Goal: Information Seeking & Learning: Find specific fact

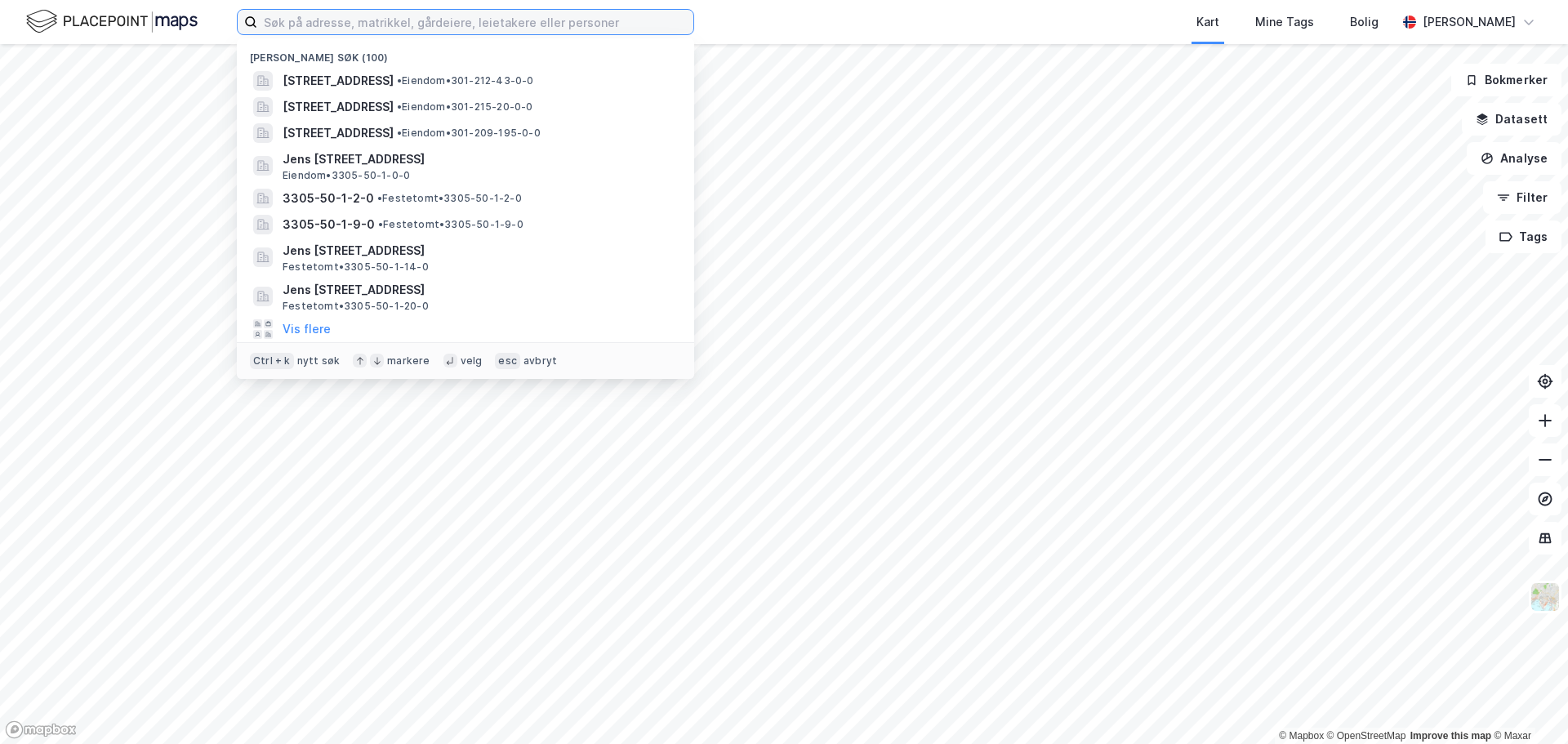
click at [351, 31] on input at bounding box center [475, 22] width 436 height 25
click at [424, 28] on input at bounding box center [475, 22] width 436 height 25
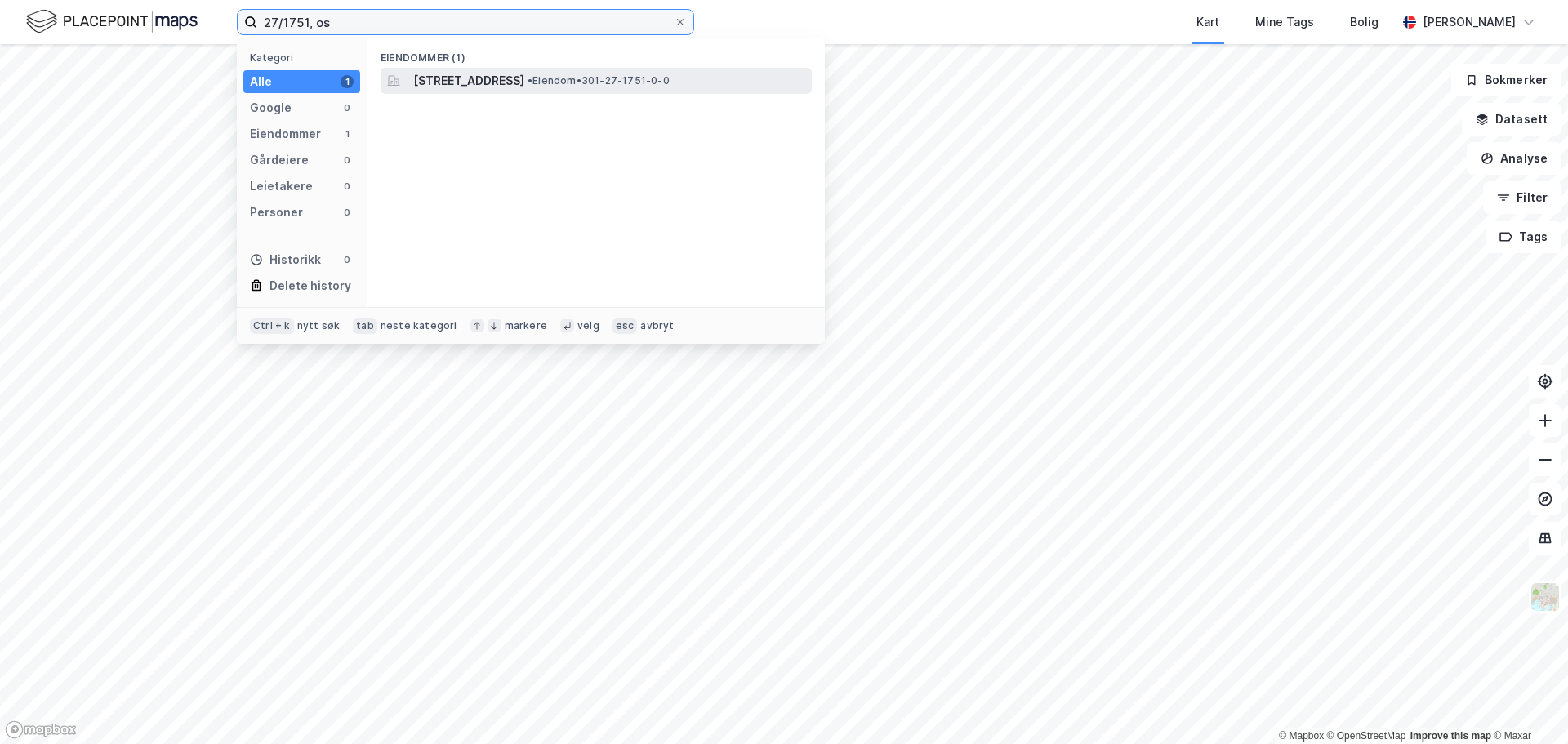
type input "27/1751, os"
click at [462, 72] on span "[STREET_ADDRESS]" at bounding box center [469, 81] width 111 height 20
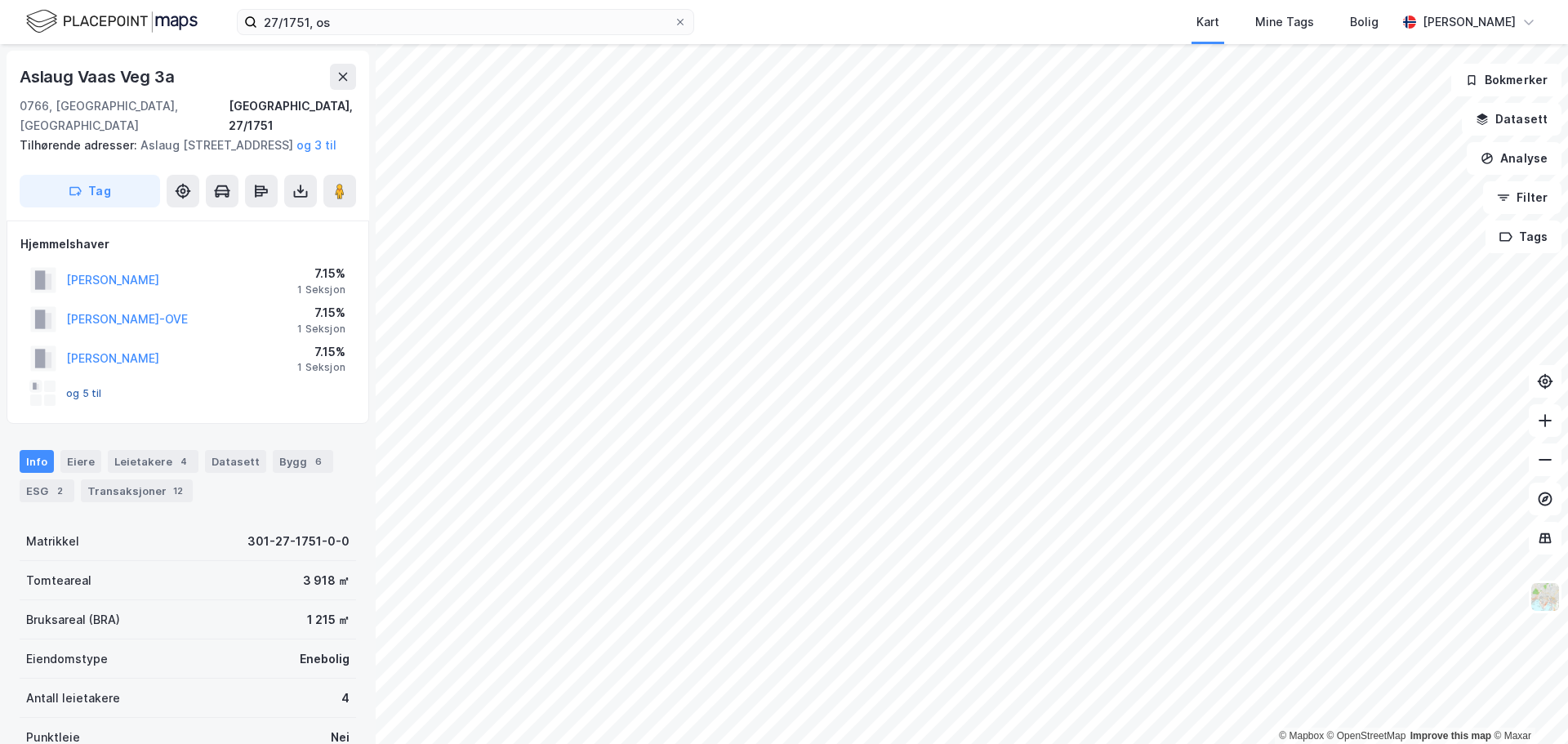
click at [0, 0] on button "og 5 til" at bounding box center [0, 0] width 0 height 0
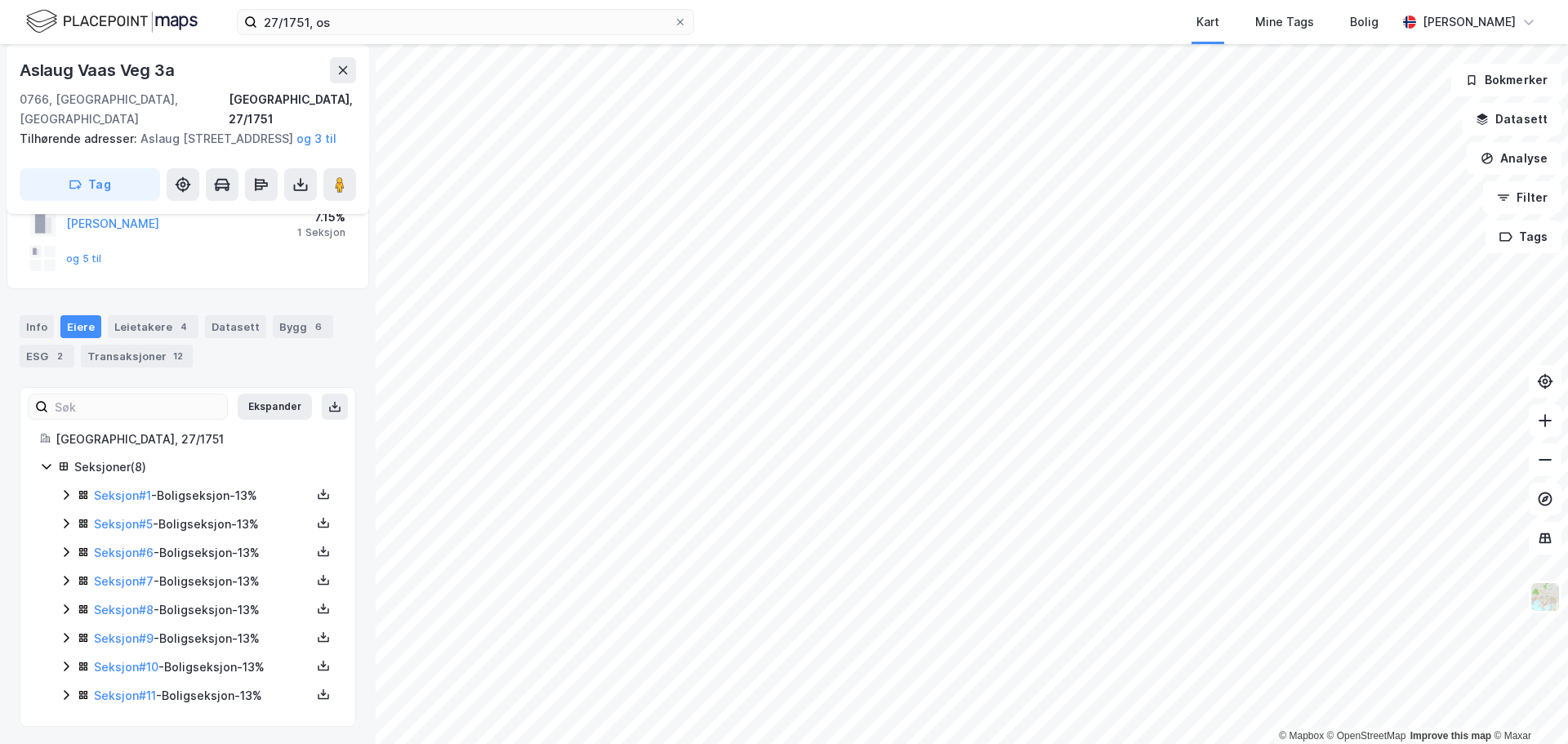
scroll to position [137, 0]
click at [65, 498] on icon at bounding box center [66, 493] width 13 height 13
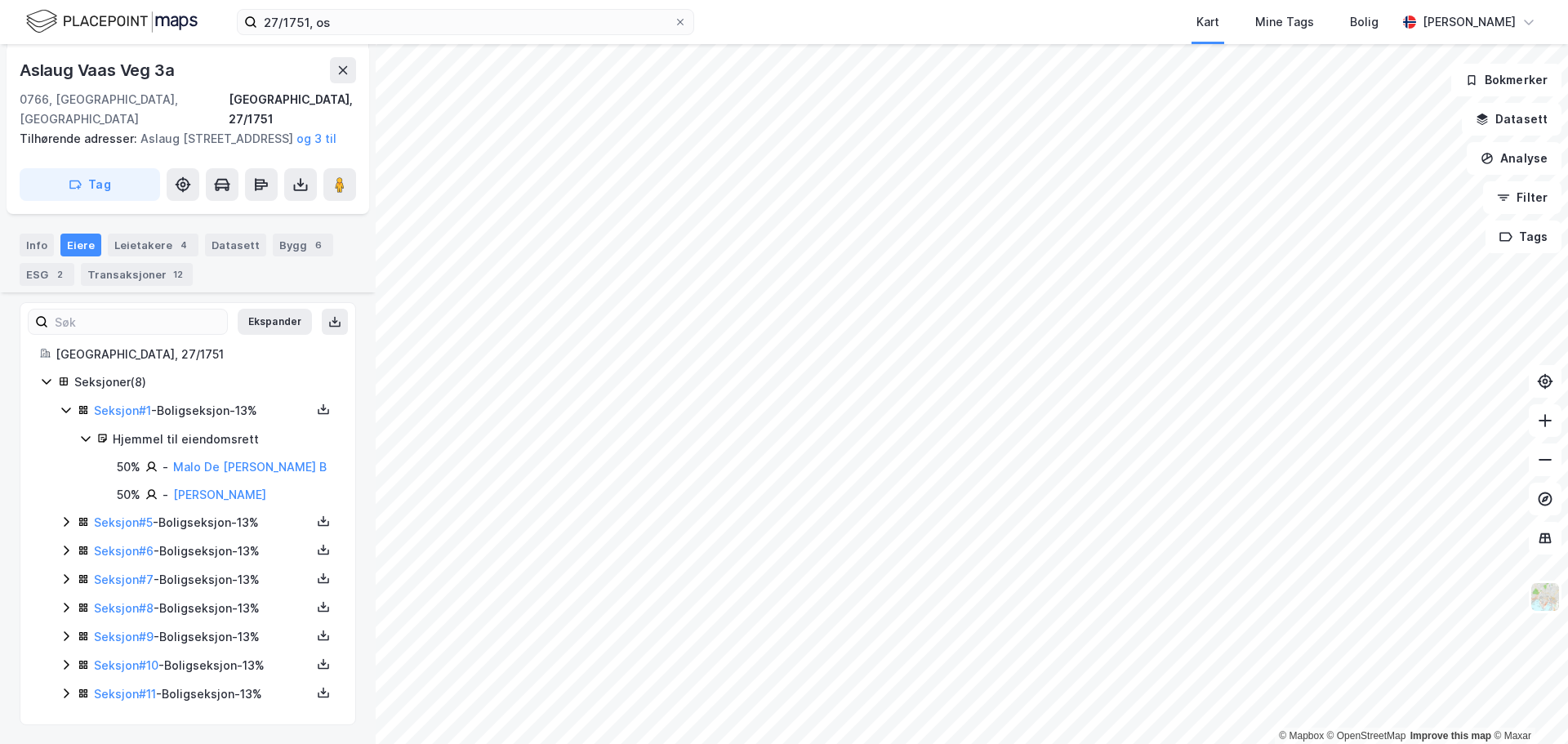
scroll to position [221, 0]
click at [64, 520] on icon at bounding box center [66, 521] width 13 height 13
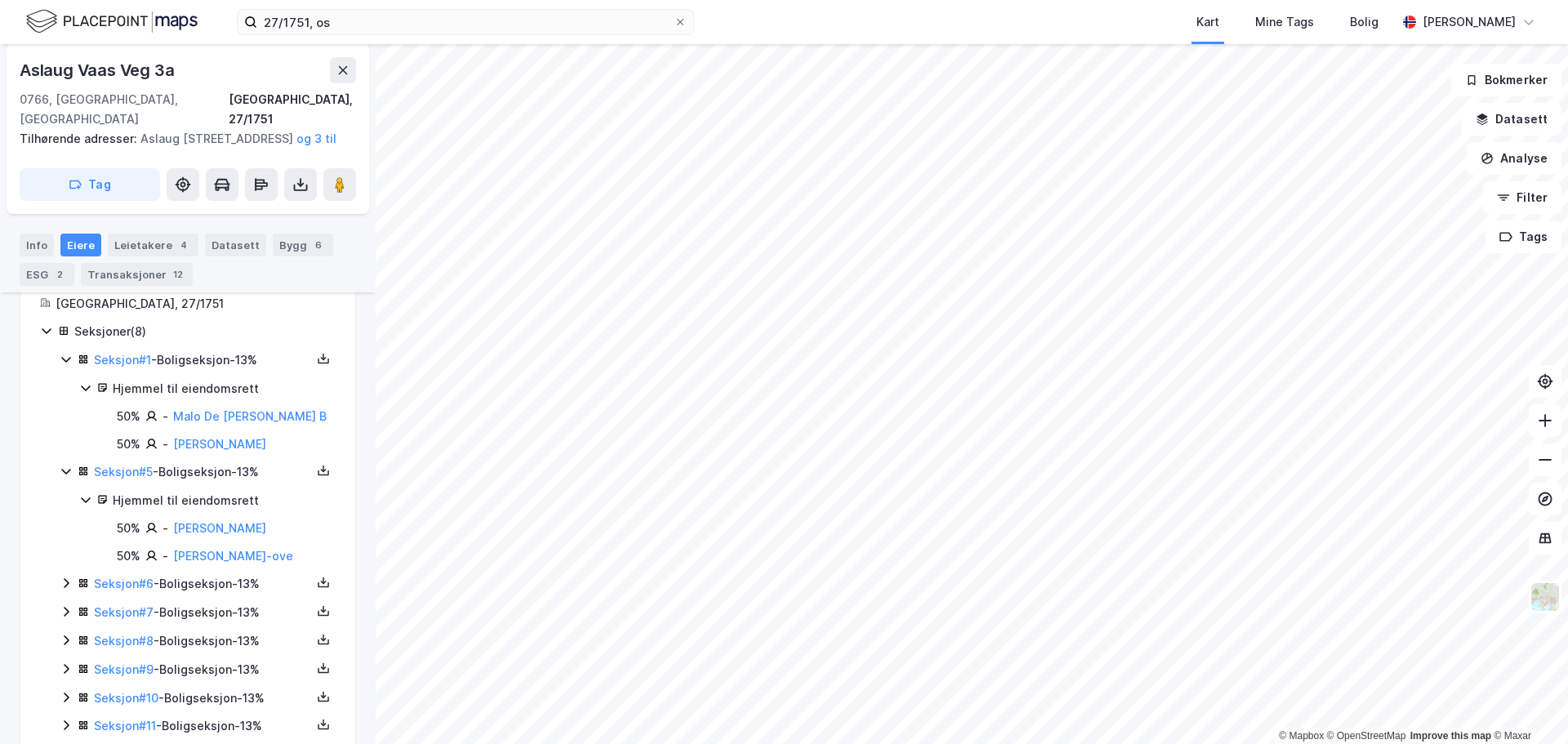
scroll to position [303, 0]
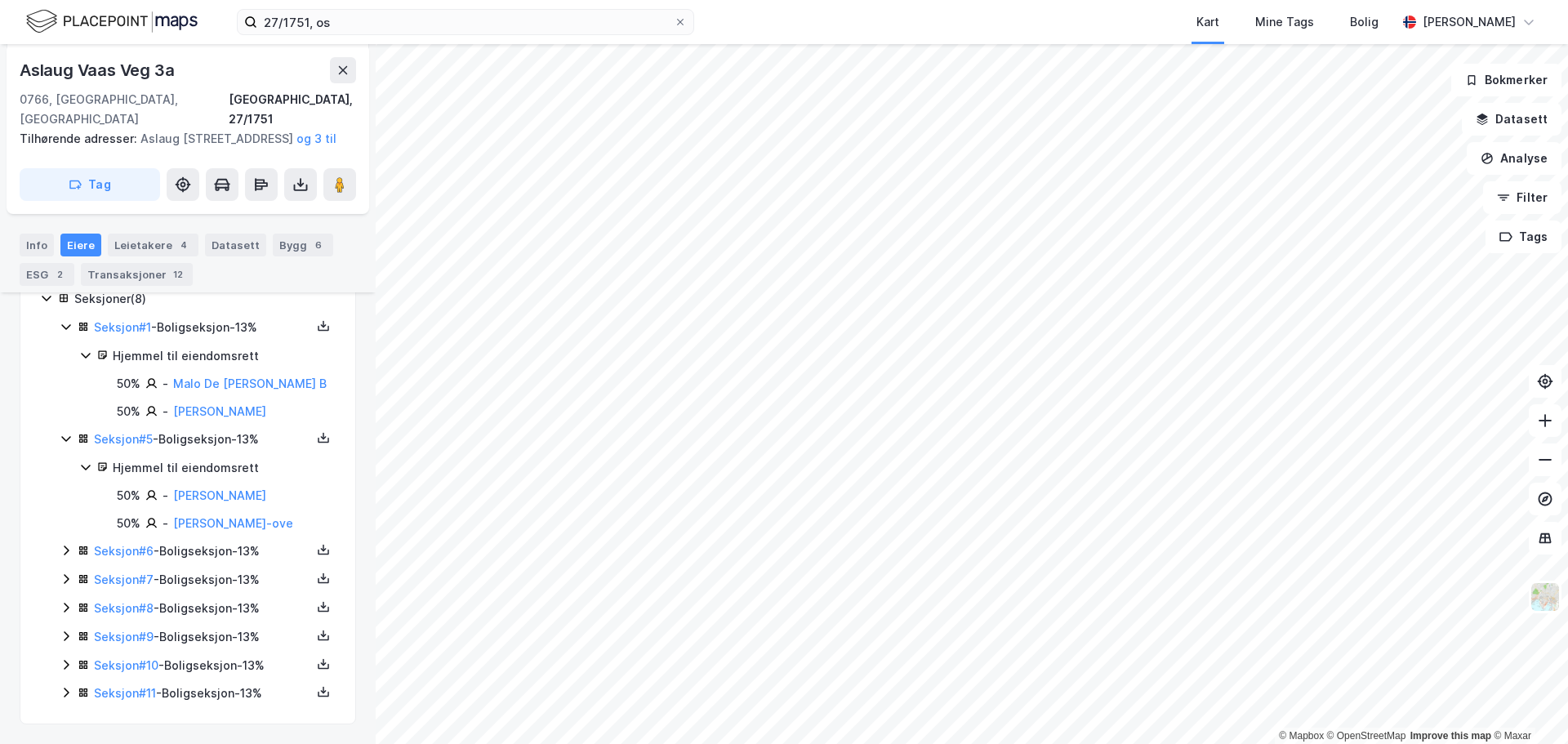
click at [62, 551] on icon at bounding box center [66, 550] width 13 height 13
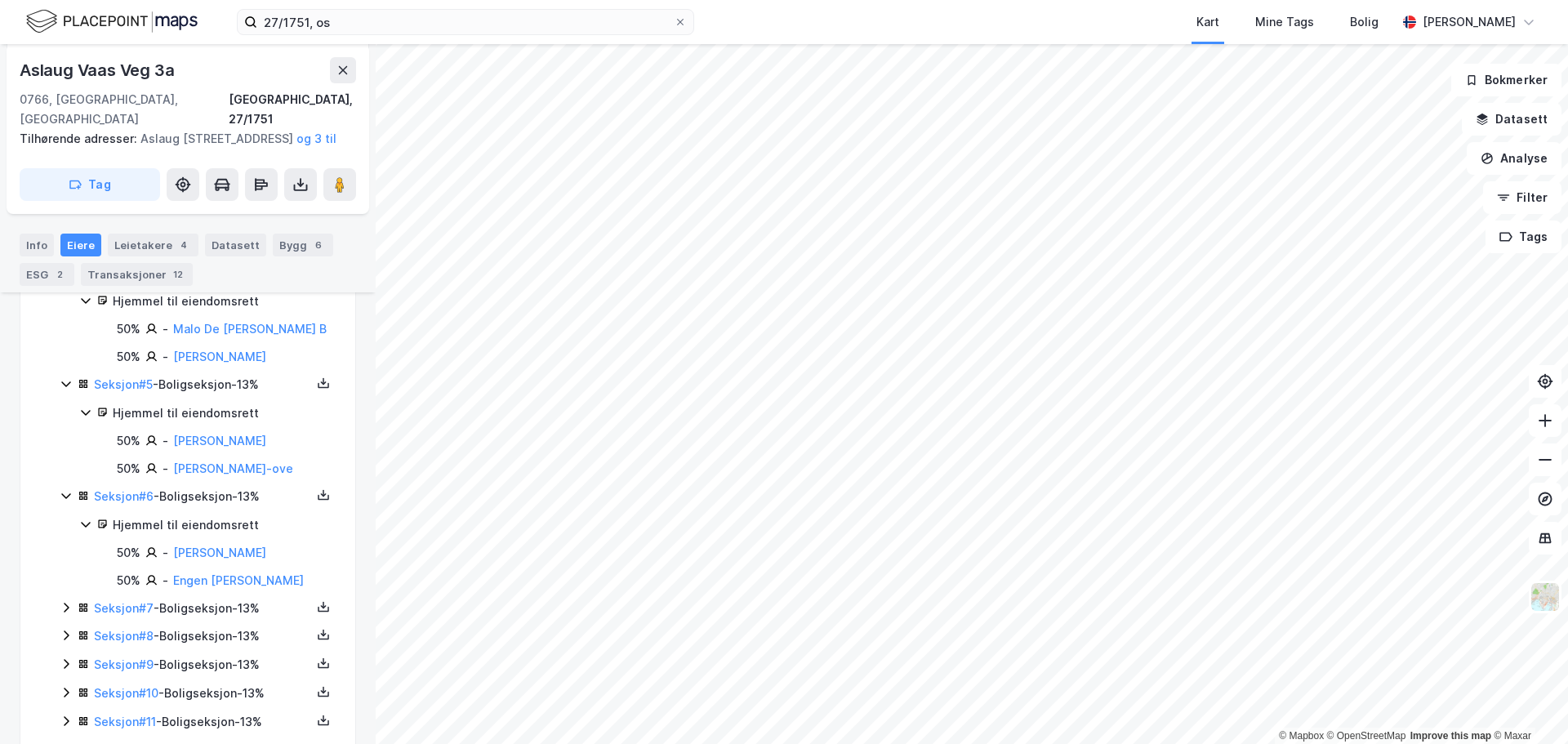
scroll to position [387, 0]
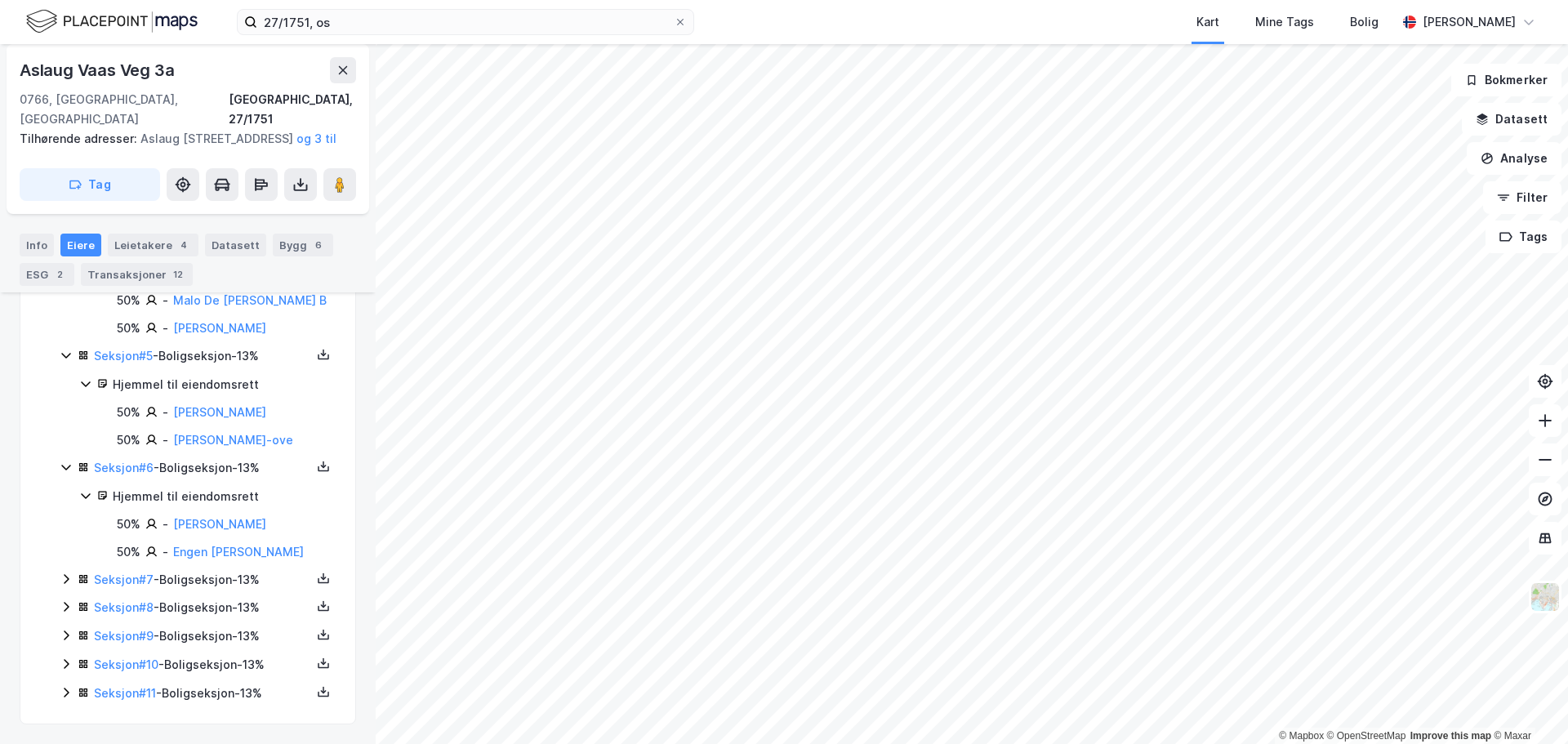
click at [65, 588] on div "Seksjon # 7 - Boligseksjon - 13%" at bounding box center [198, 580] width 276 height 20
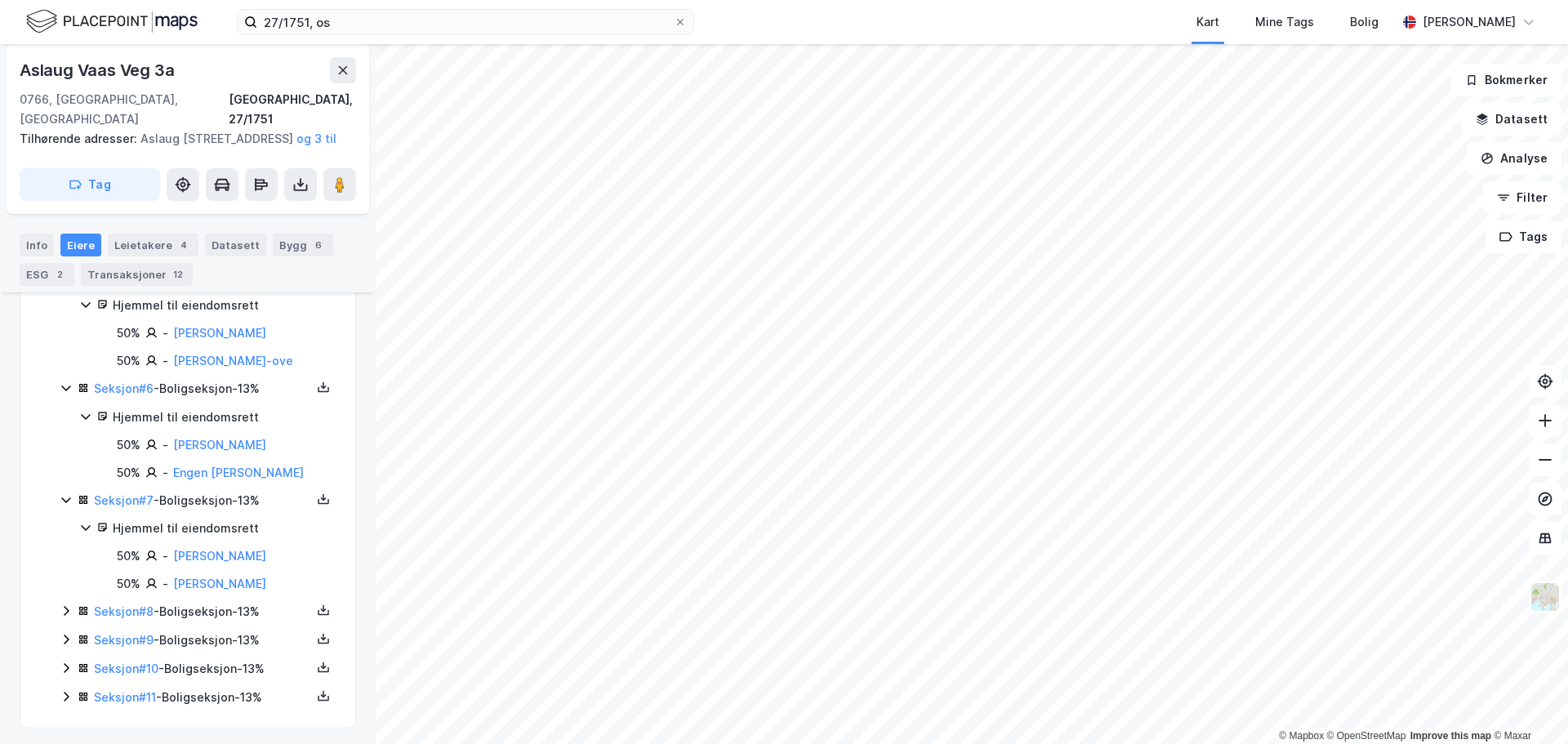
scroll to position [470, 0]
click at [62, 690] on icon at bounding box center [66, 693] width 13 height 13
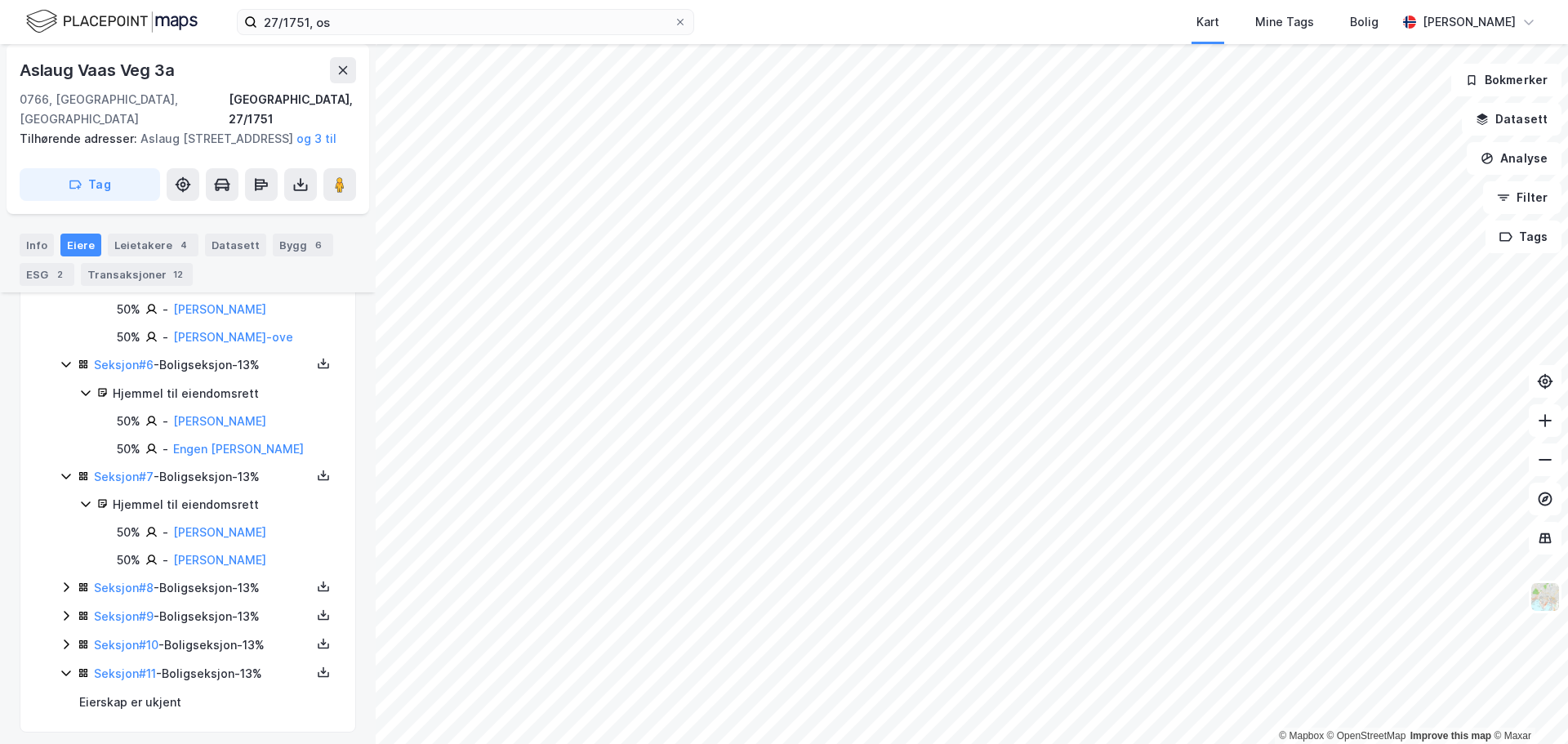
scroll to position [498, 0]
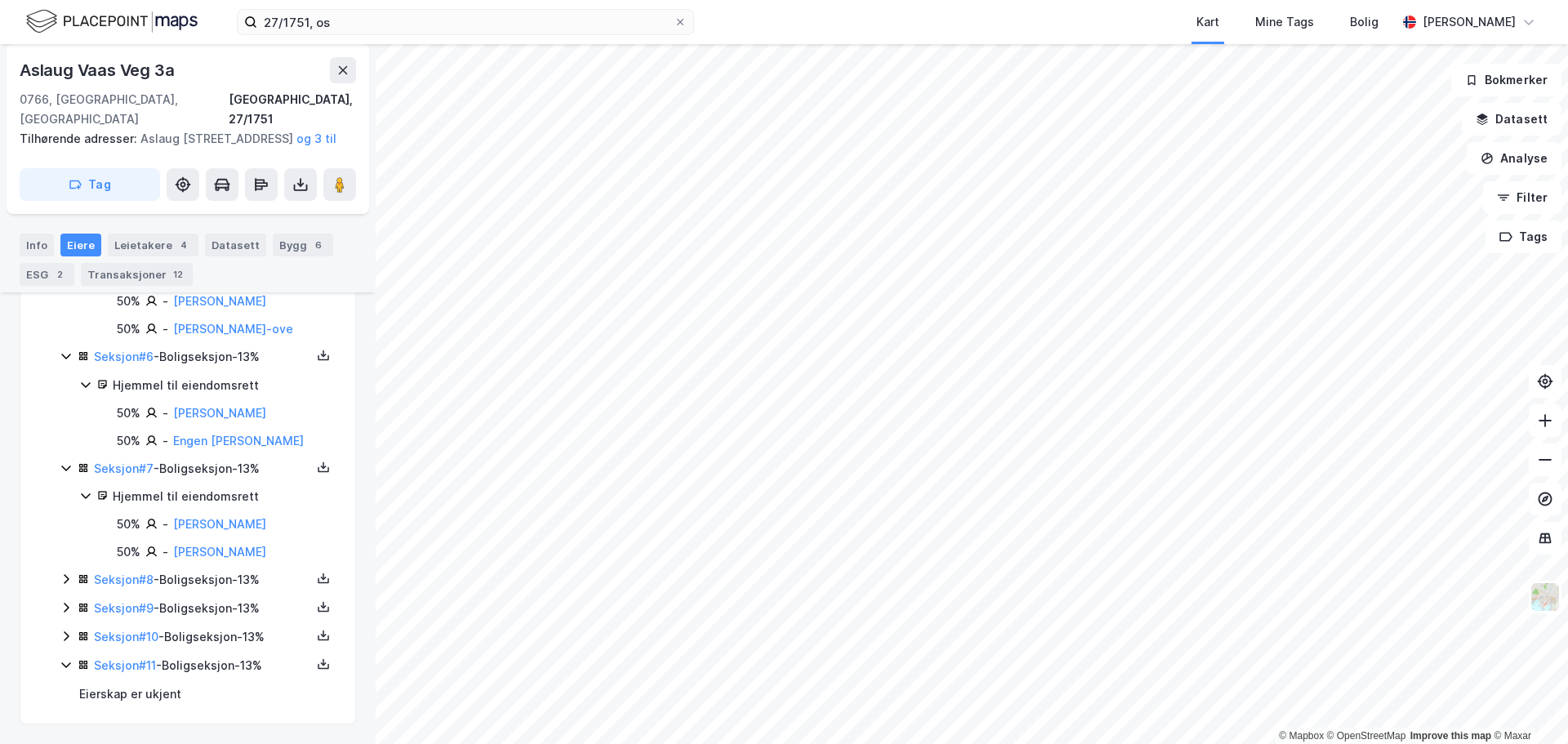
click at [62, 631] on icon at bounding box center [66, 637] width 13 height 13
click at [66, 608] on icon at bounding box center [66, 608] width 13 height 13
click at [66, 582] on icon at bounding box center [65, 579] width 5 height 10
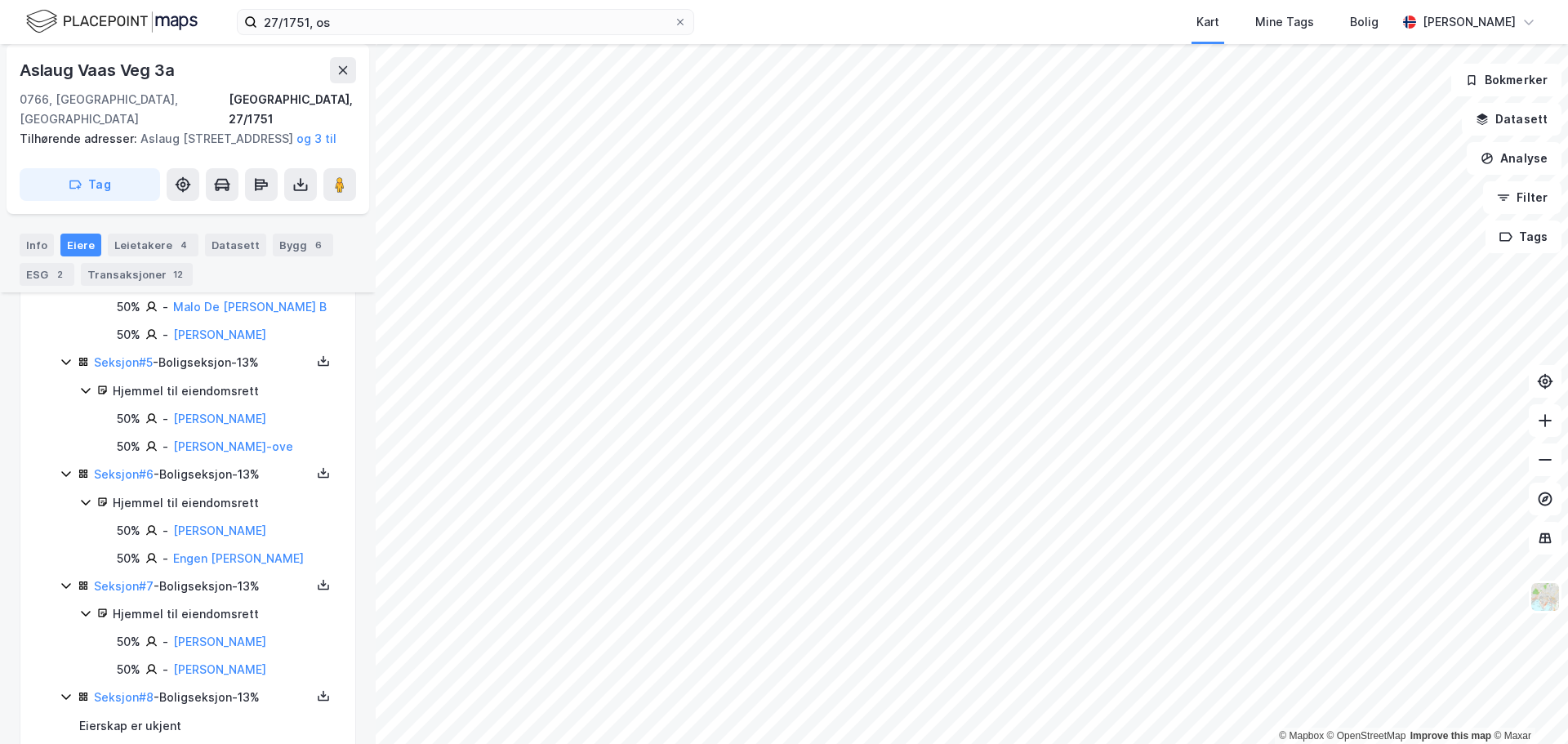
scroll to position [375, 0]
